Goal: Transaction & Acquisition: Purchase product/service

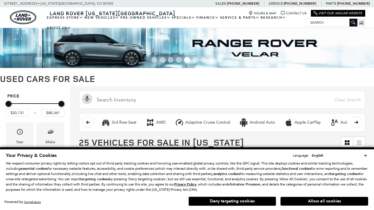
scroll to position [259, 0]
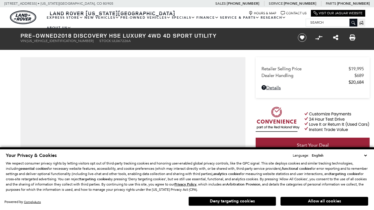
scroll to position [385, 0]
